Goal: Task Accomplishment & Management: Manage account settings

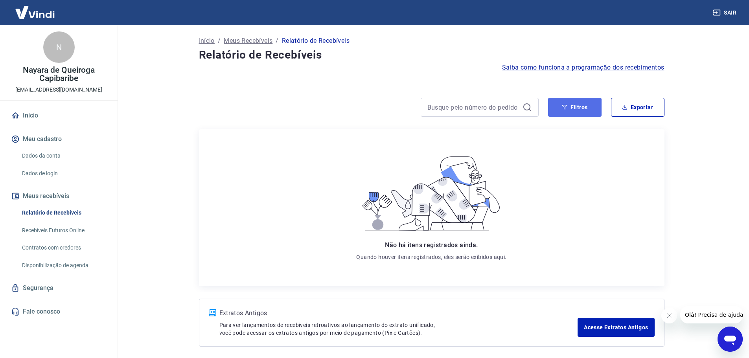
click at [571, 104] on button "Filtros" at bounding box center [574, 107] width 53 height 19
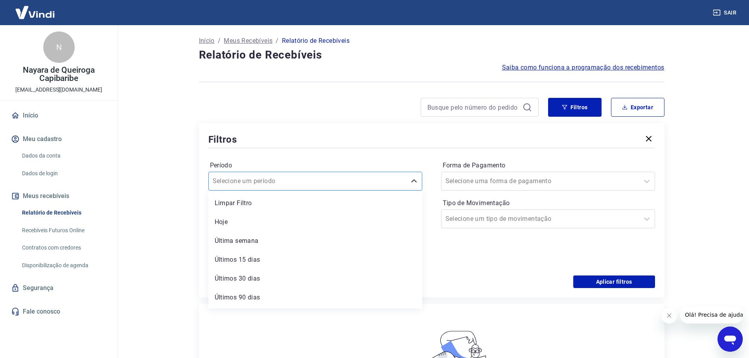
click at [316, 179] on div at bounding box center [307, 181] width 189 height 11
click at [243, 281] on div "Últimos 30 dias" at bounding box center [315, 279] width 214 height 16
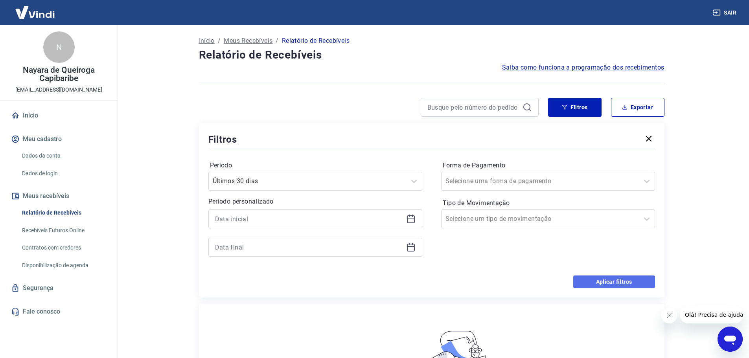
click at [602, 280] on button "Aplicar filtros" at bounding box center [614, 282] width 82 height 13
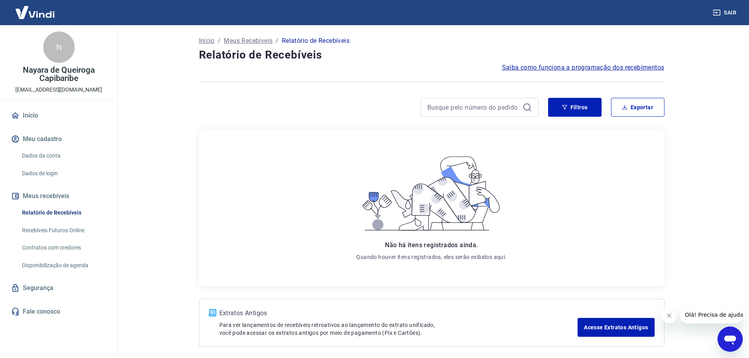
click at [533, 66] on span "Saiba como funciona a programação dos recebimentos" at bounding box center [583, 67] width 162 height 9
click at [23, 114] on link "Início" at bounding box center [58, 115] width 99 height 17
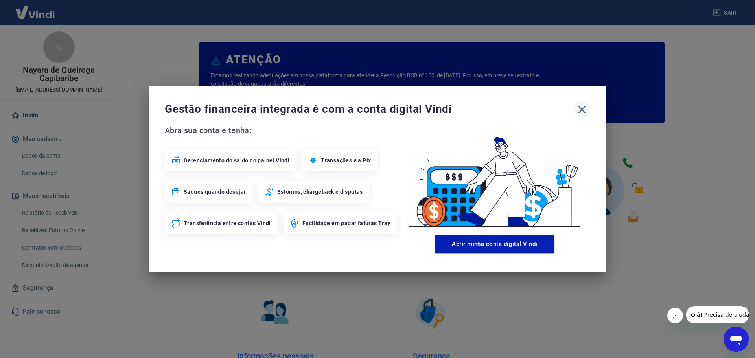
click at [583, 106] on icon "button" at bounding box center [582, 109] width 13 height 13
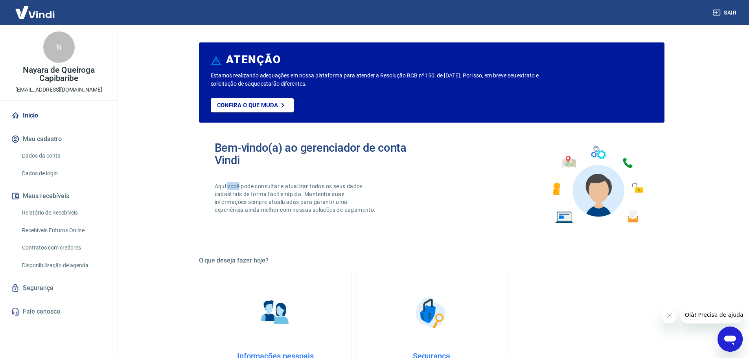
drag, startPoint x: 228, startPoint y: 186, endPoint x: 257, endPoint y: 188, distance: 29.5
click at [240, 187] on p "Aqui você pode consultar e atualizar todos os seus dados cadastrais de forma fá…" at bounding box center [296, 197] width 163 height 31
click at [278, 190] on p "Aqui você pode consultar e atualizar todos os seus dados cadastrais de forma fá…" at bounding box center [296, 197] width 163 height 31
click at [302, 214] on p "Aqui você pode consultar e atualizar todos os seus dados cadastrais de forma fá…" at bounding box center [296, 197] width 163 height 31
click at [66, 230] on link "Recebíveis Futuros Online" at bounding box center [63, 230] width 89 height 16
